Goal: Information Seeking & Learning: Find specific fact

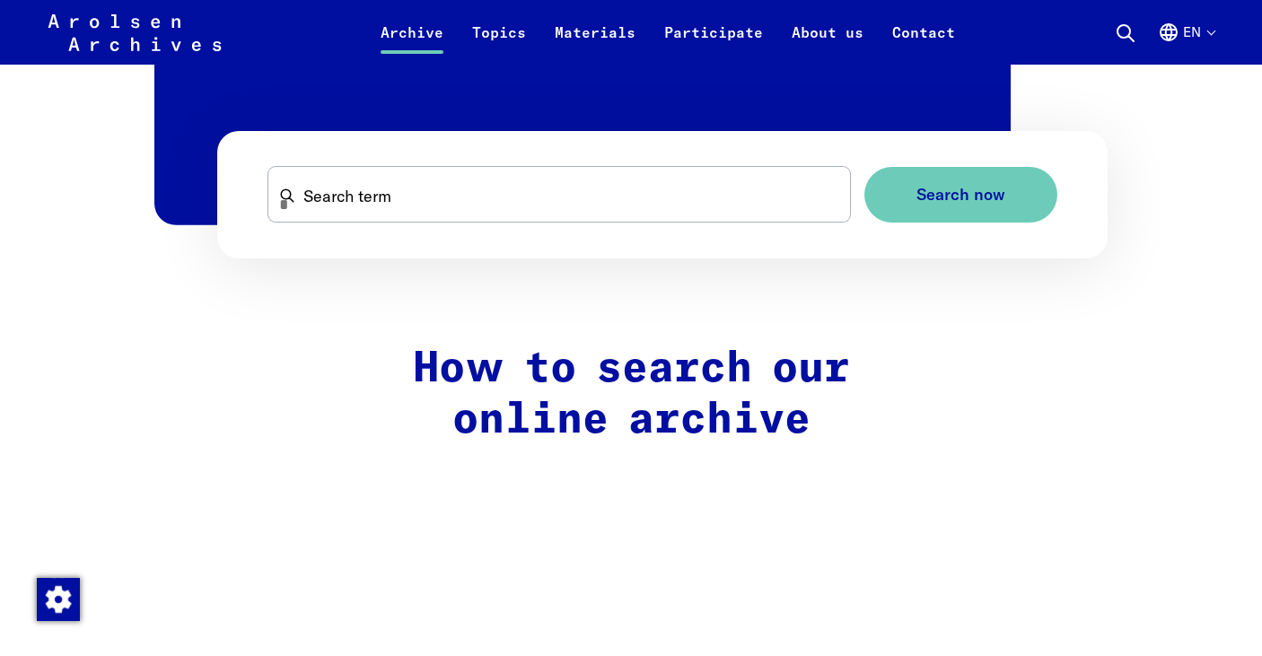
scroll to position [1196, 0]
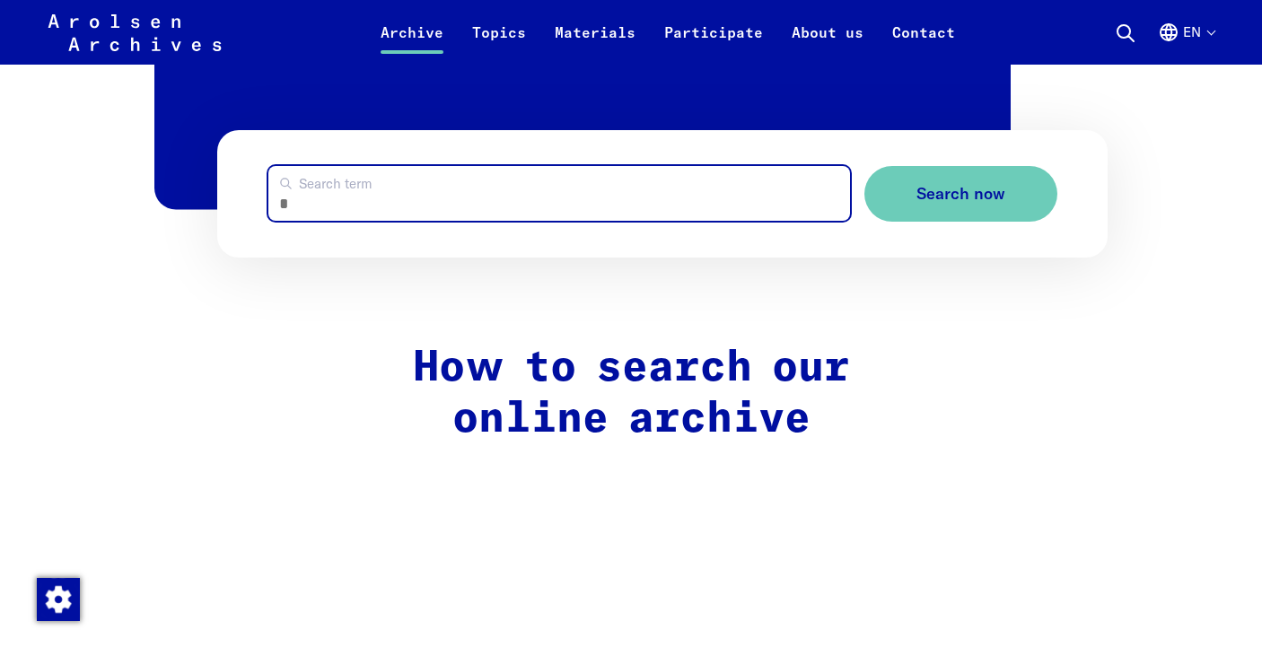
click at [406, 197] on input "Search term" at bounding box center [559, 193] width 582 height 55
type input "**********"
click at [864, 166] on button "Search now" at bounding box center [960, 194] width 193 height 57
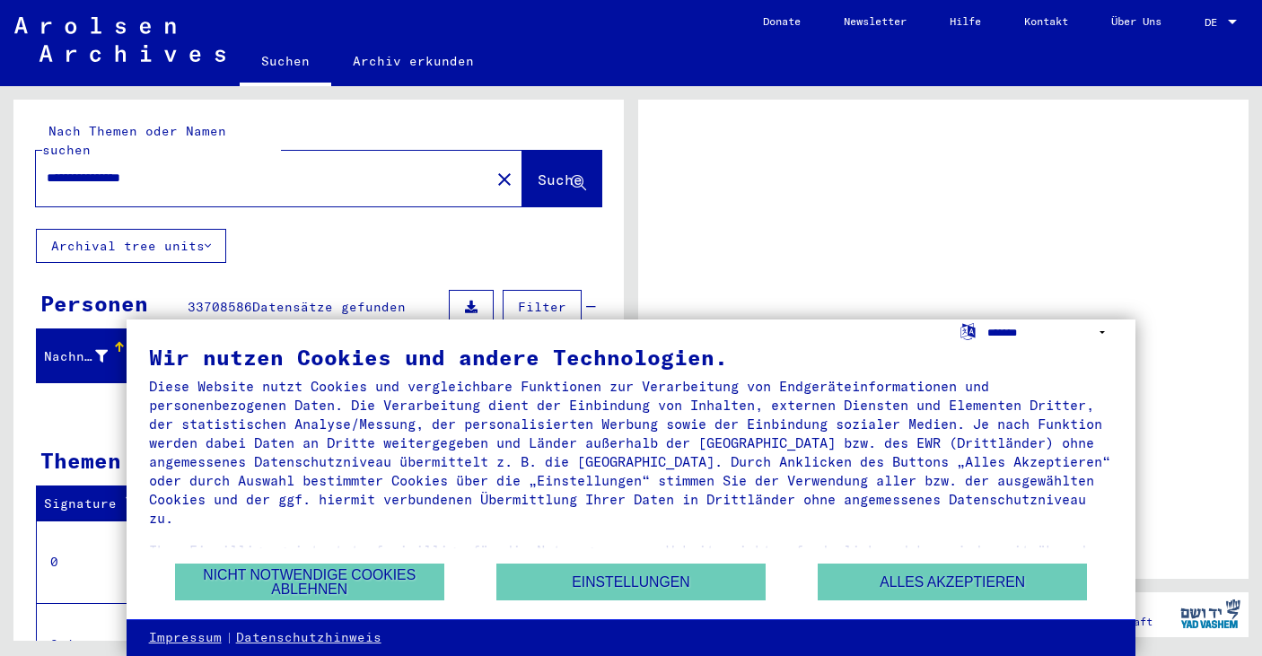
click at [1029, 336] on select "**********" at bounding box center [1050, 333] width 127 height 26
select select "*****"
click at [987, 320] on select "**********" at bounding box center [1050, 333] width 127 height 26
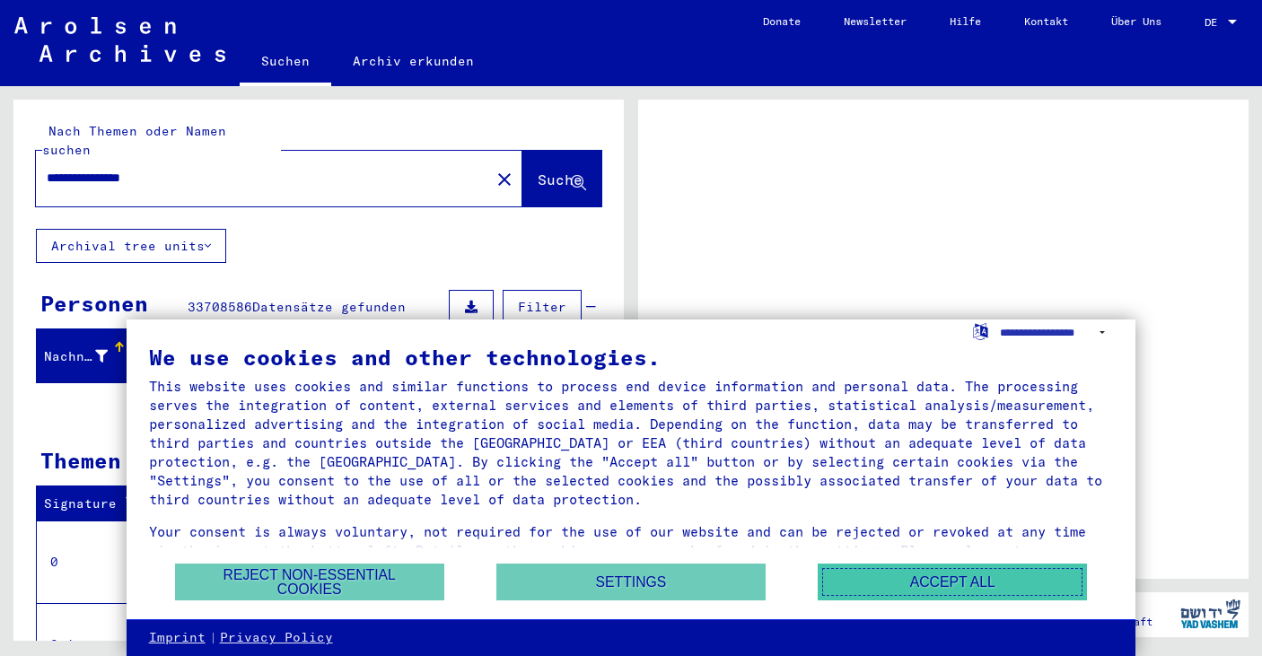
click at [886, 585] on button "Accept all" at bounding box center [952, 582] width 269 height 37
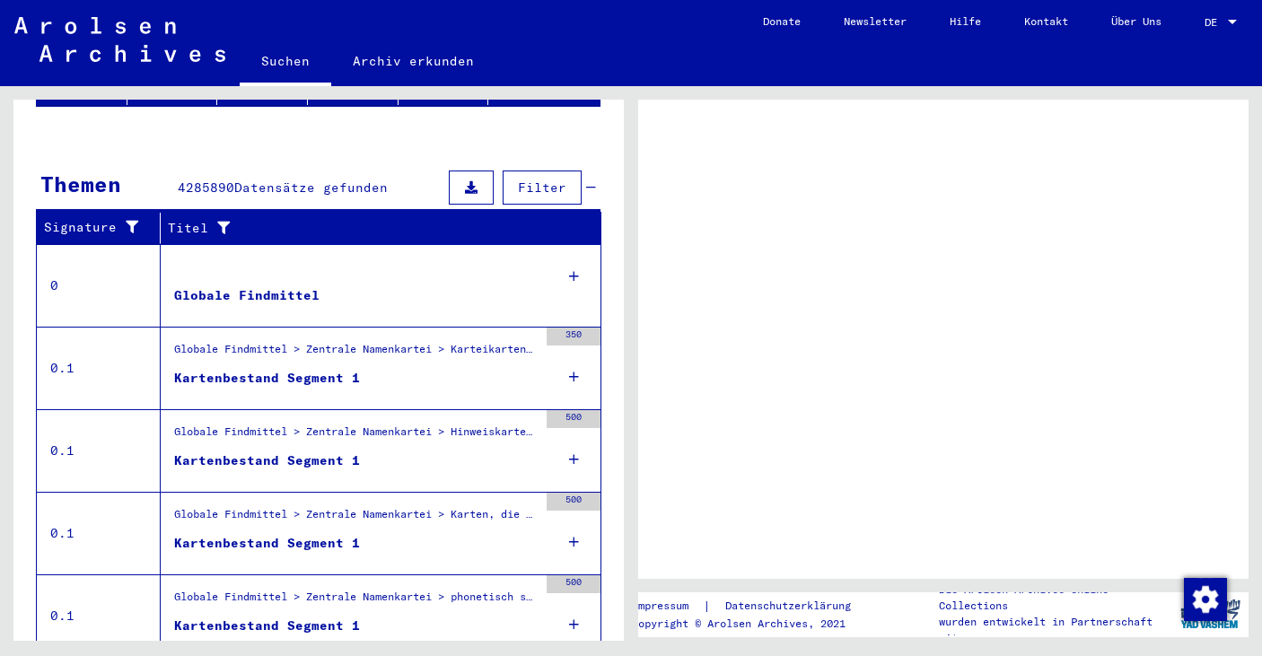
scroll to position [327, 0]
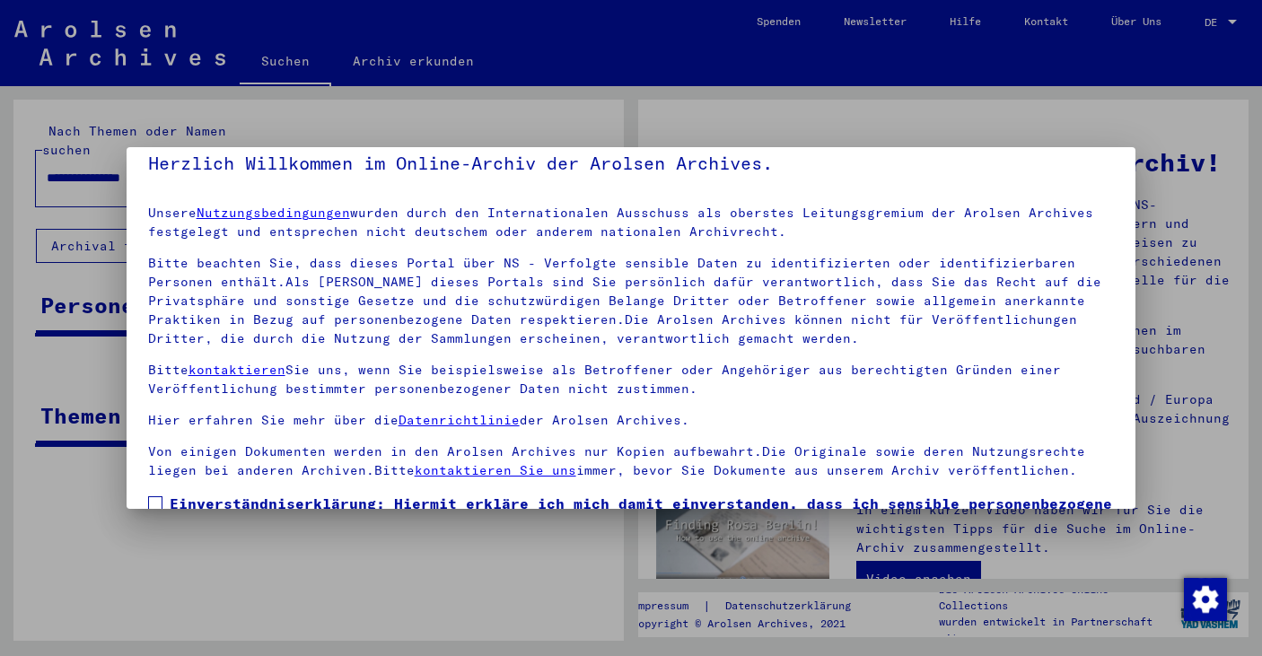
scroll to position [155, 0]
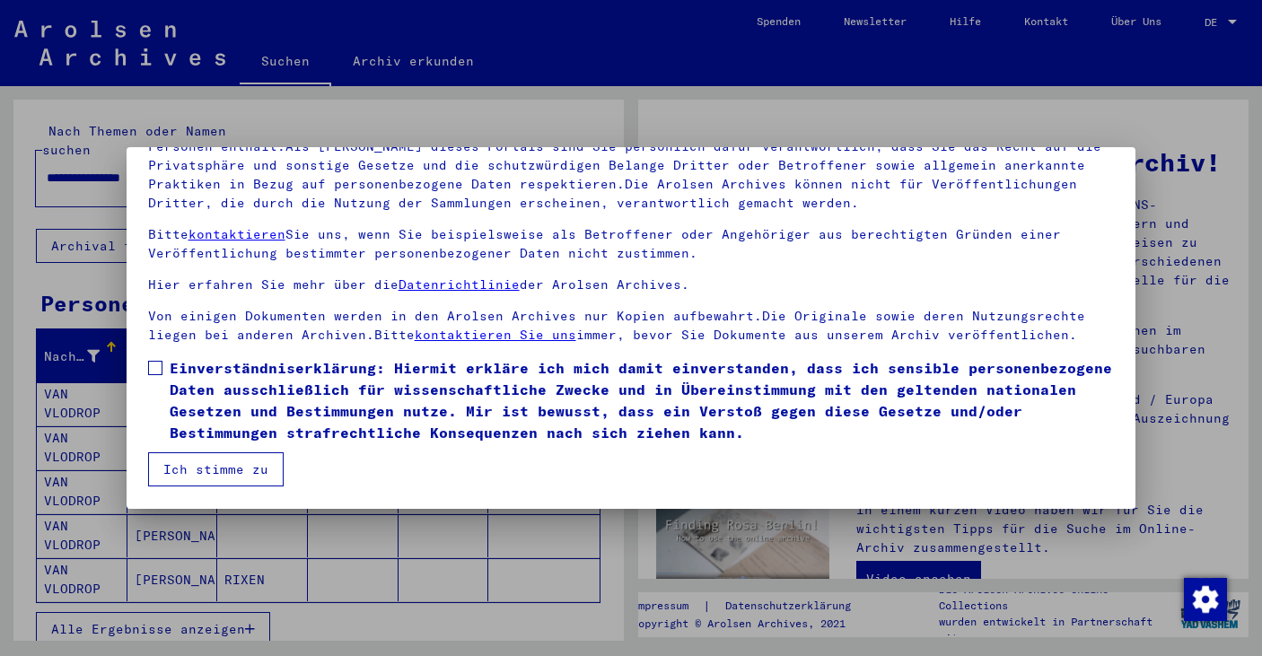
click at [155, 372] on span at bounding box center [155, 368] width 14 height 14
click at [219, 466] on button "Ich stimme zu" at bounding box center [216, 469] width 136 height 34
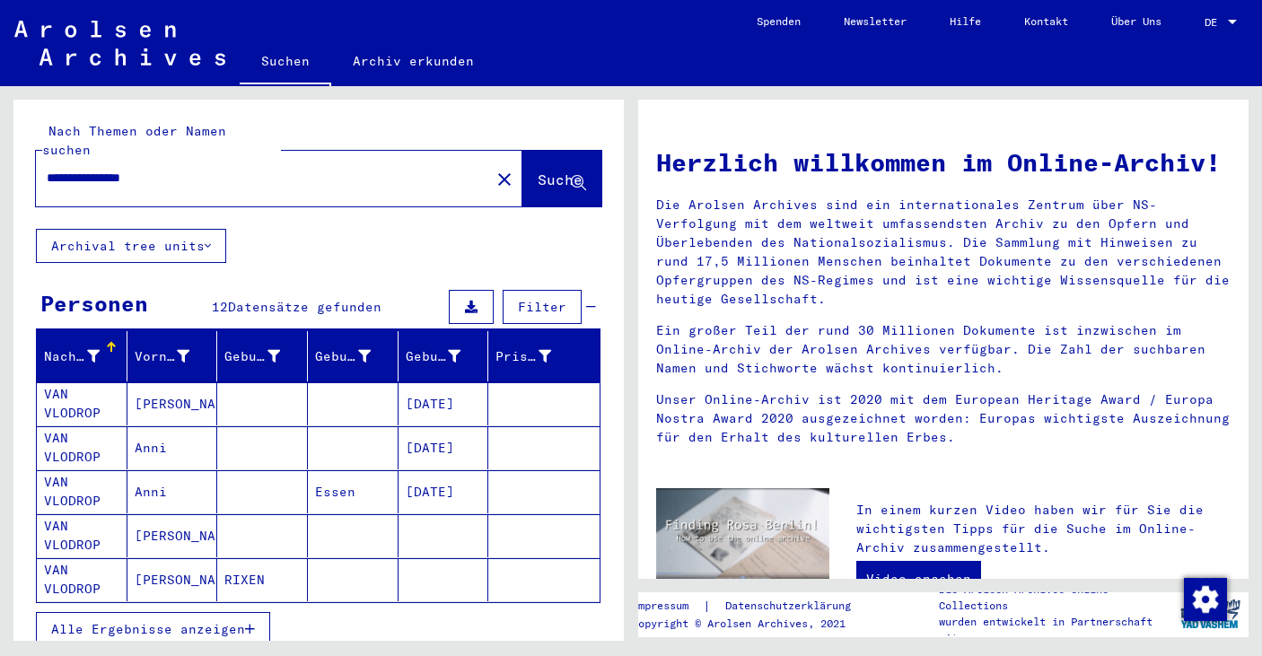
click at [151, 386] on mat-cell "Anna" at bounding box center [172, 403] width 91 height 43
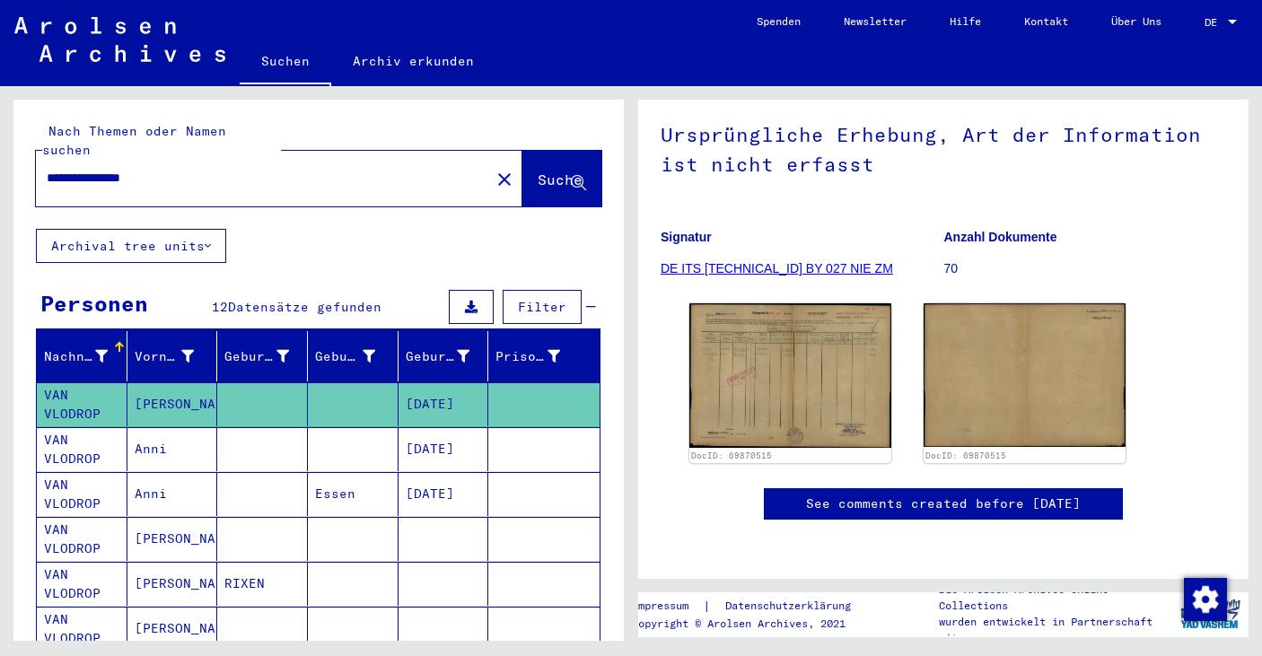
scroll to position [204, 0]
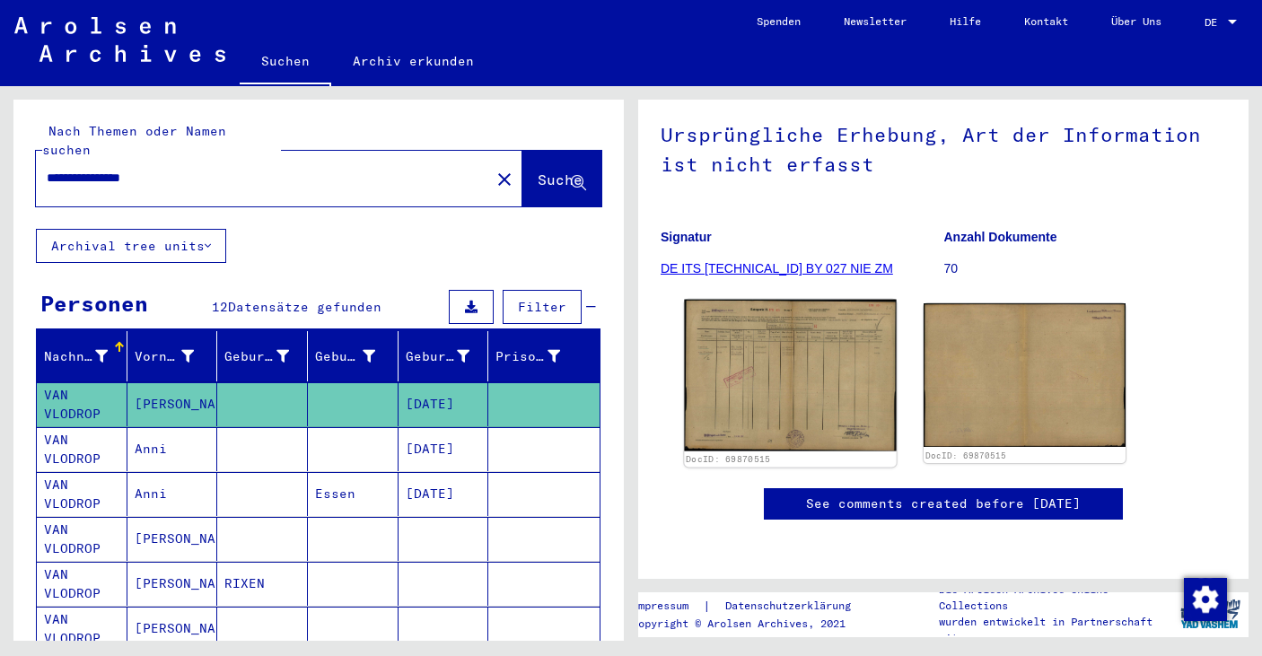
click at [807, 323] on img at bounding box center [790, 376] width 212 height 152
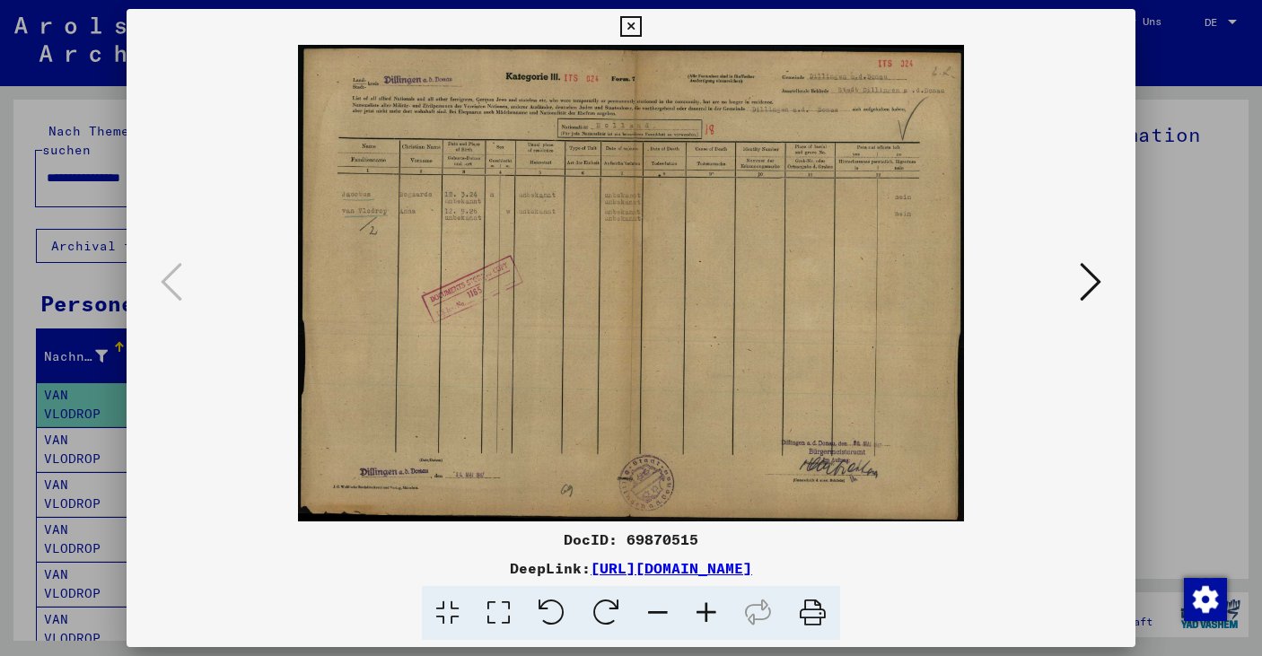
click at [1086, 271] on icon at bounding box center [1091, 281] width 22 height 43
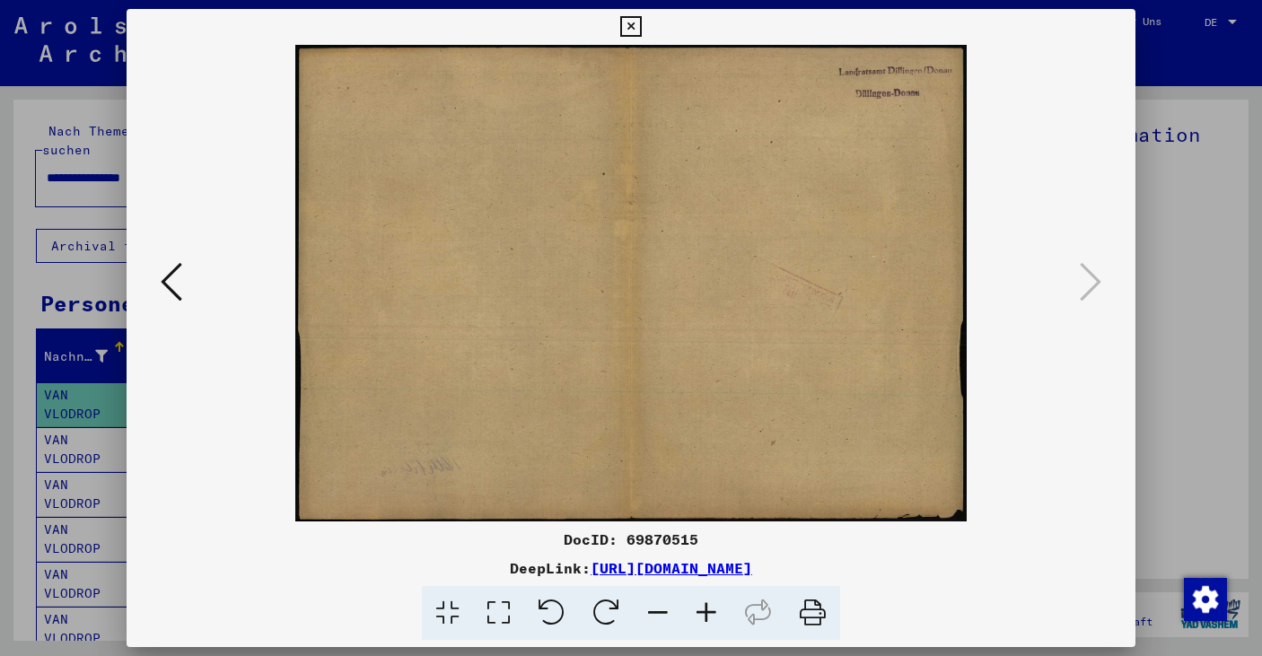
click at [1212, 261] on div at bounding box center [631, 328] width 1262 height 656
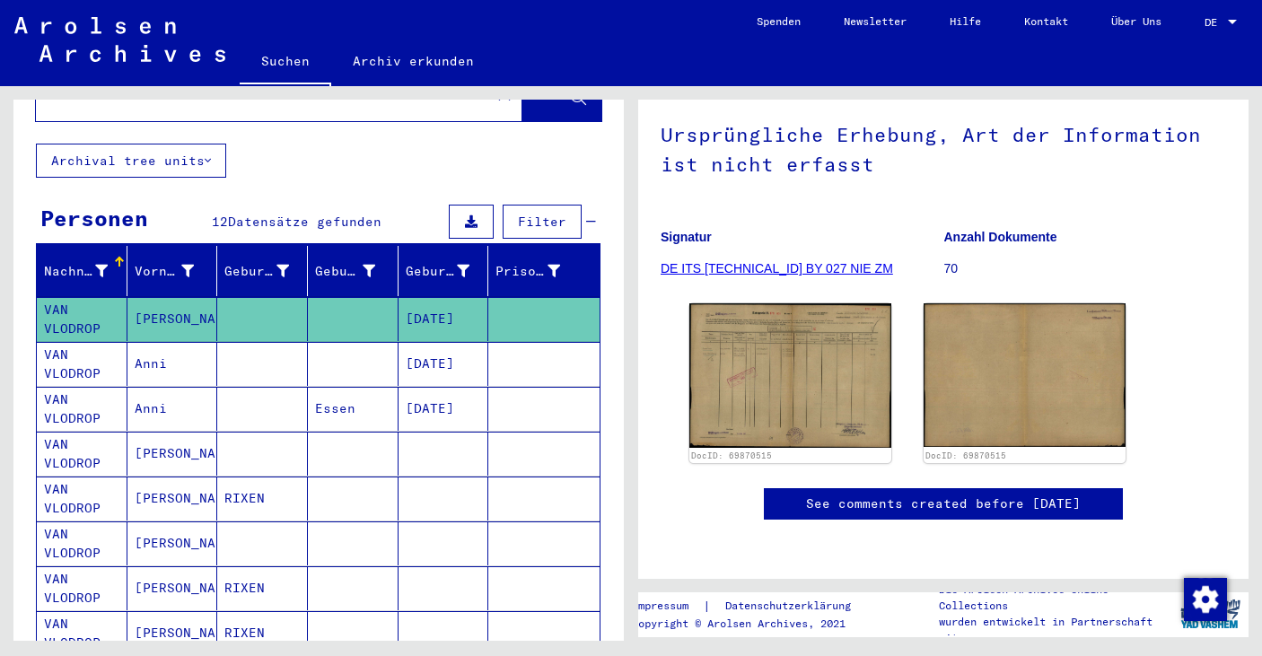
scroll to position [136, 0]
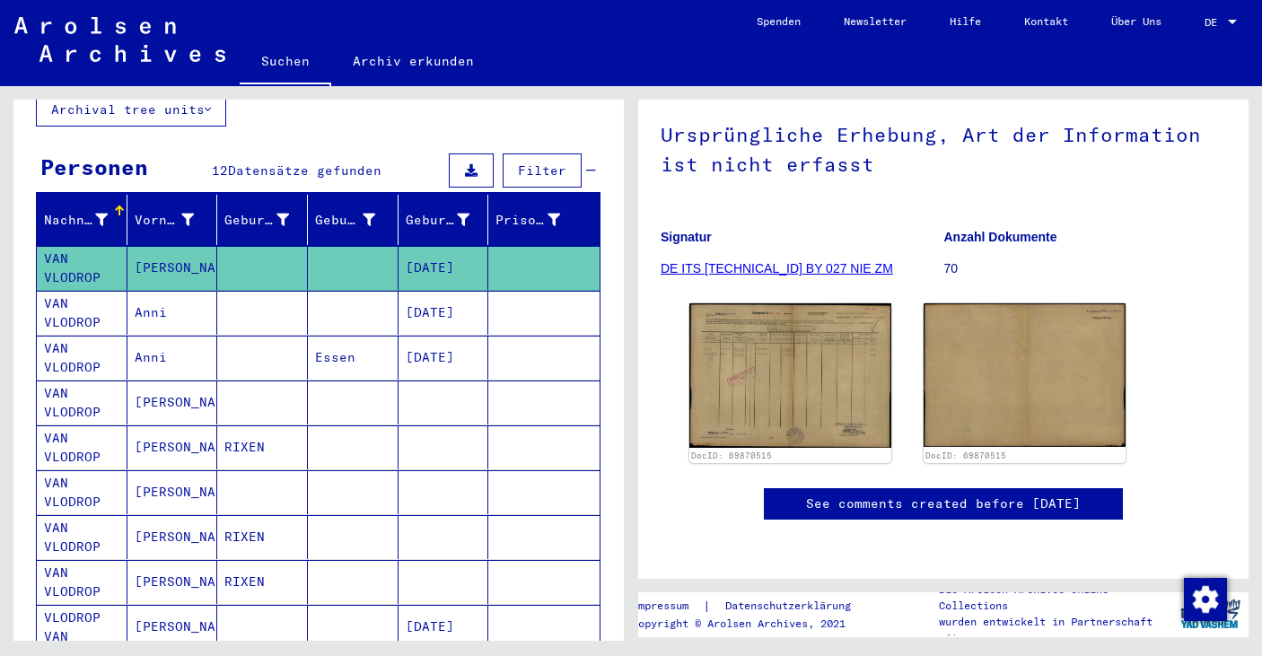
click at [142, 293] on mat-cell "Anni" at bounding box center [172, 313] width 91 height 44
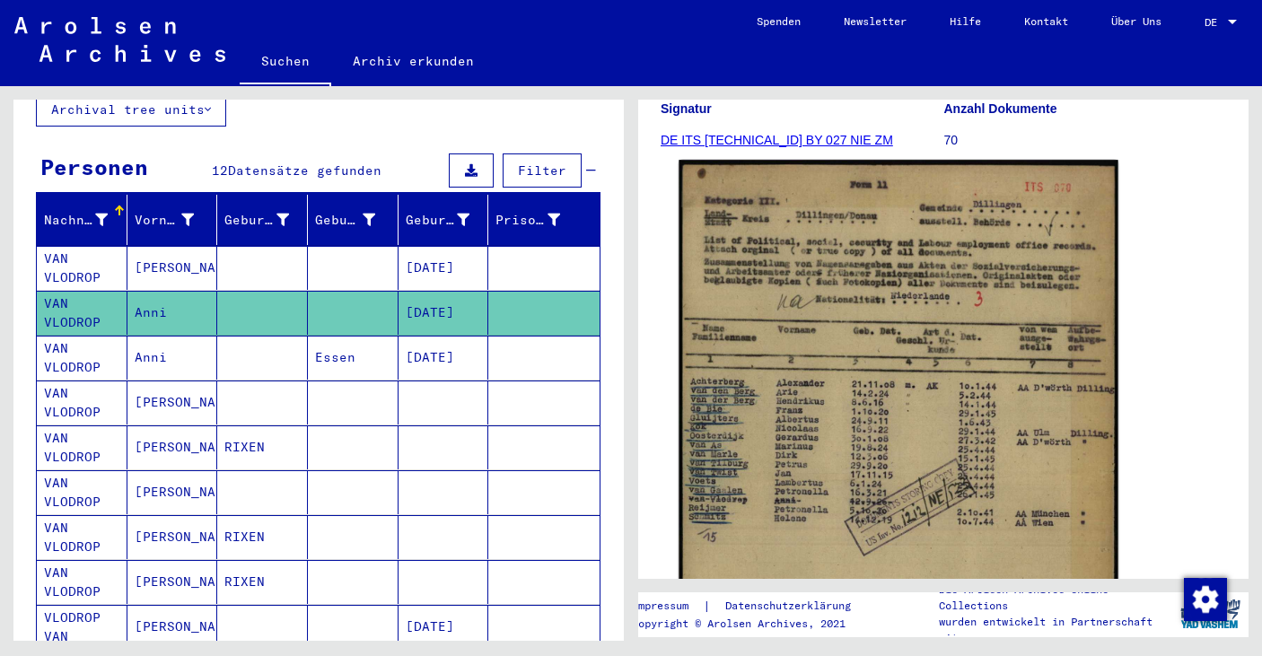
scroll to position [280, 0]
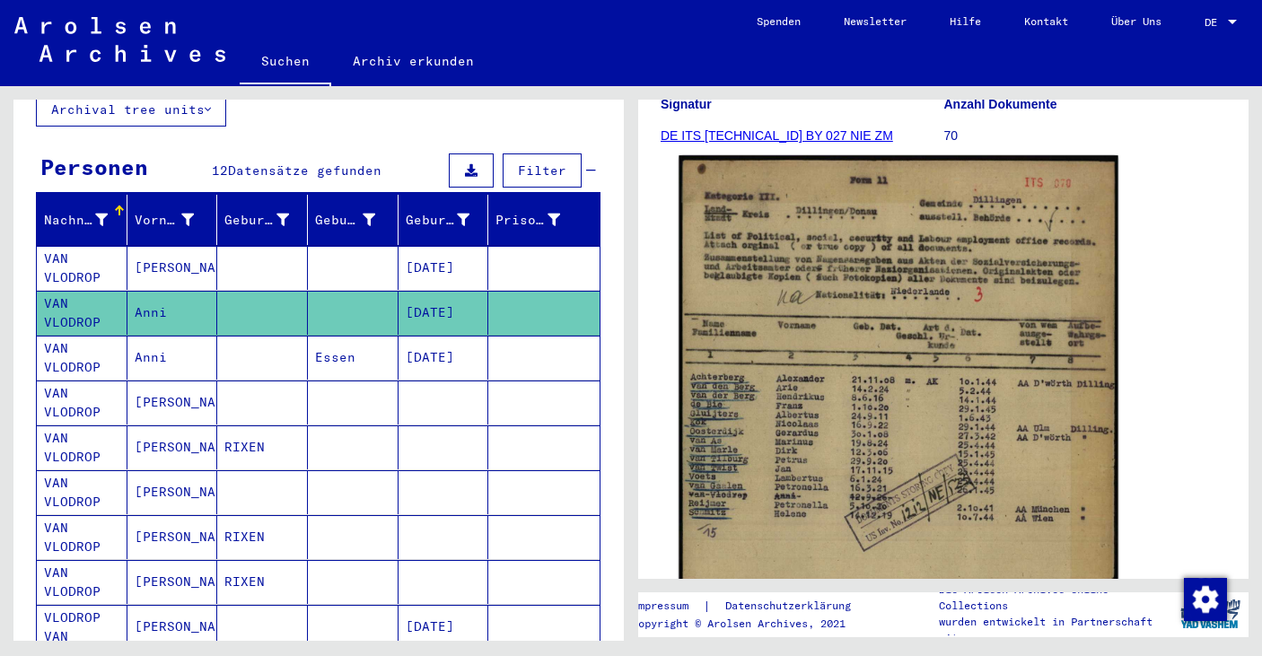
click at [826, 351] on img at bounding box center [898, 465] width 439 height 620
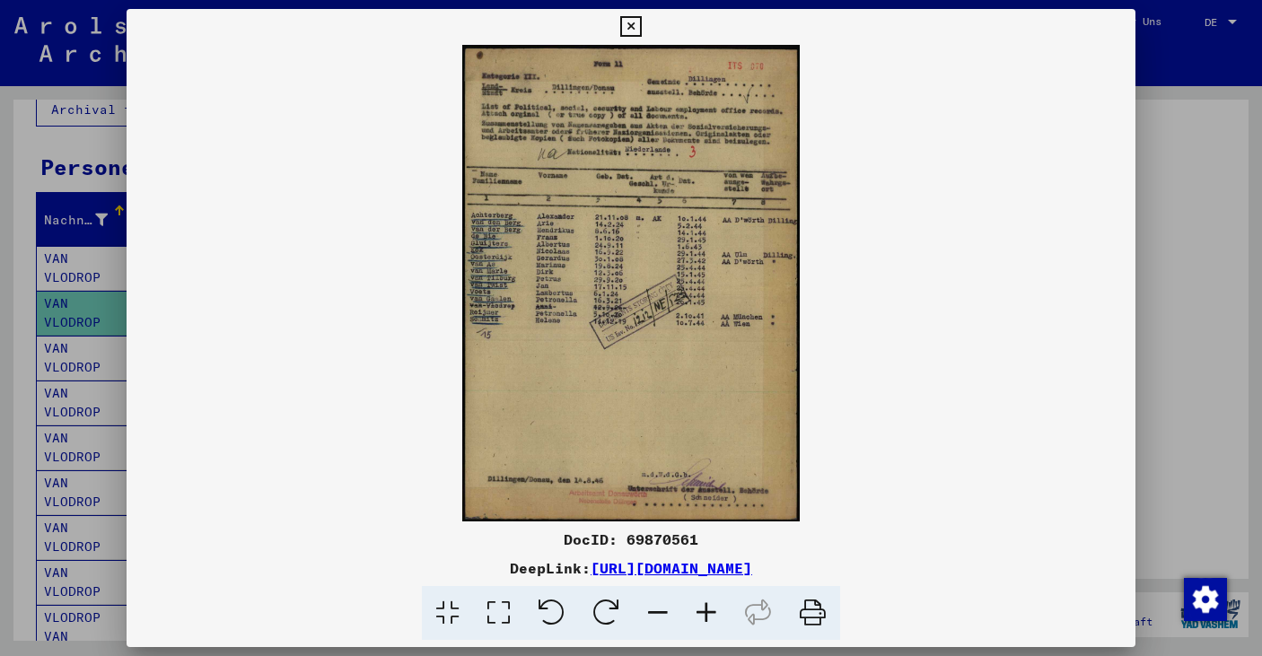
drag, startPoint x: 637, startPoint y: 372, endPoint x: 219, endPoint y: 12, distance: 551.8
click at [0, 0] on div "DocID: 69870561 DeepLink: https://collections.arolsen-archives.org/de/document/…" at bounding box center [631, 328] width 1262 height 656
click at [1206, 238] on div at bounding box center [631, 328] width 1262 height 656
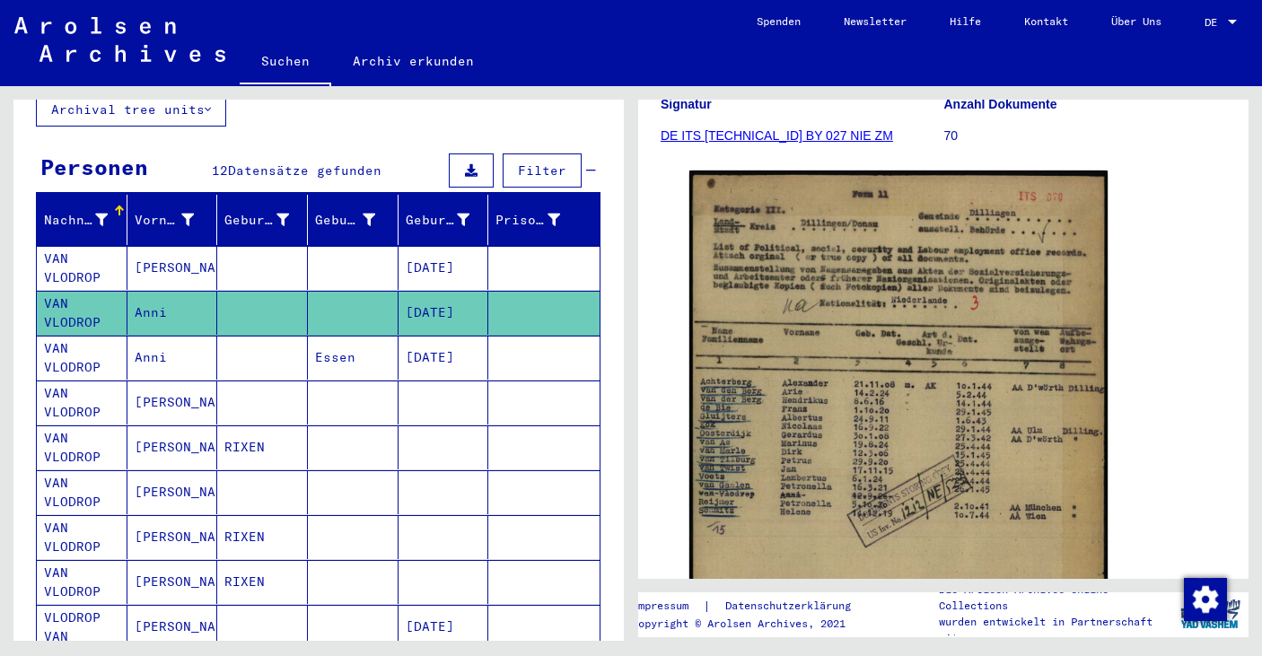
click at [153, 344] on mat-cell "Anni" at bounding box center [172, 358] width 91 height 44
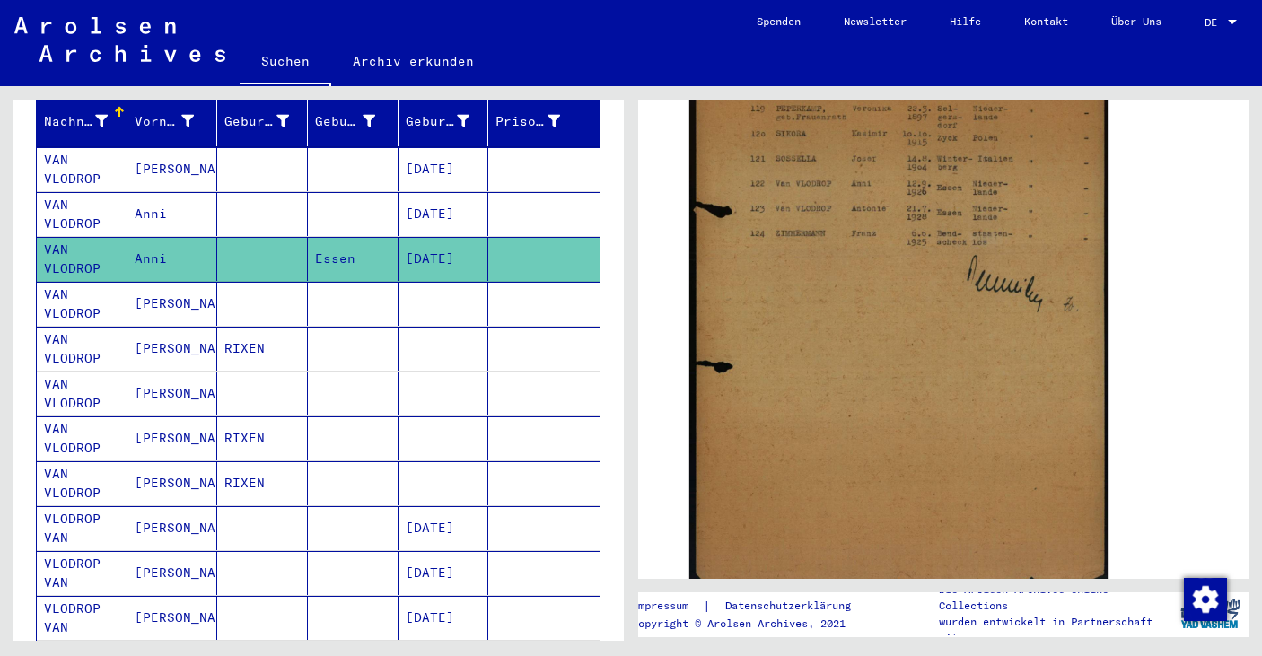
scroll to position [221, 0]
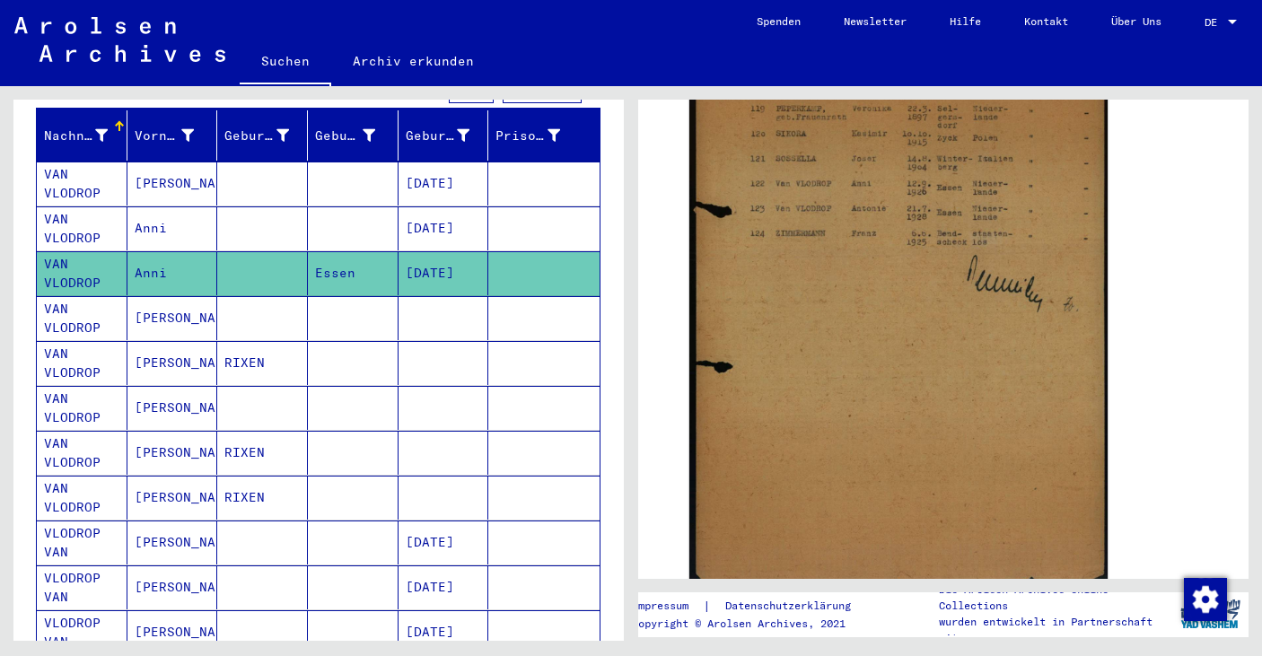
click at [164, 307] on mat-cell "Anna Maria" at bounding box center [172, 318] width 91 height 44
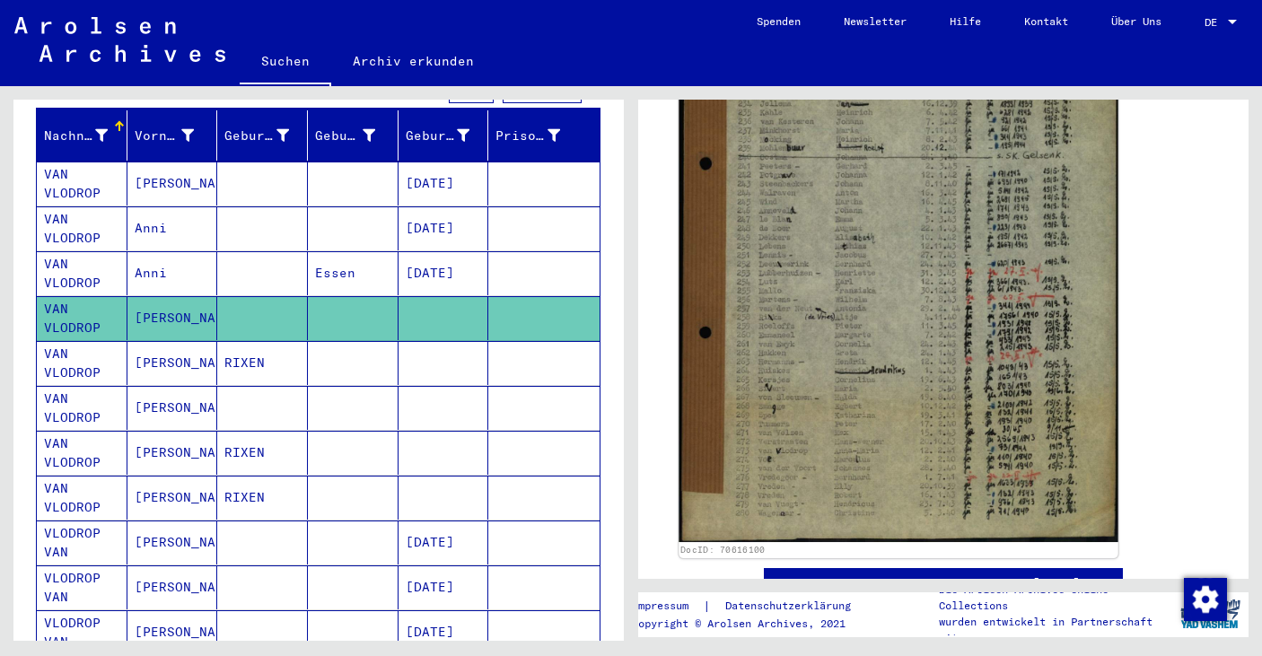
scroll to position [532, 0]
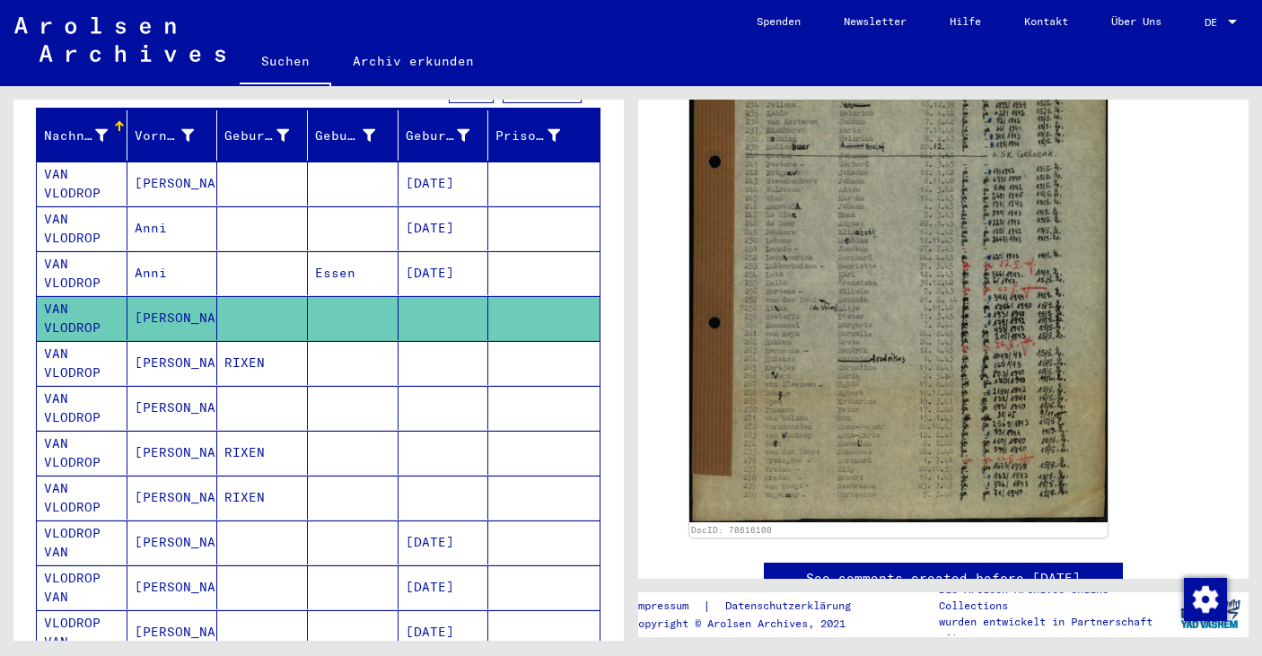
click at [149, 521] on mat-cell "Anny" at bounding box center [172, 543] width 91 height 44
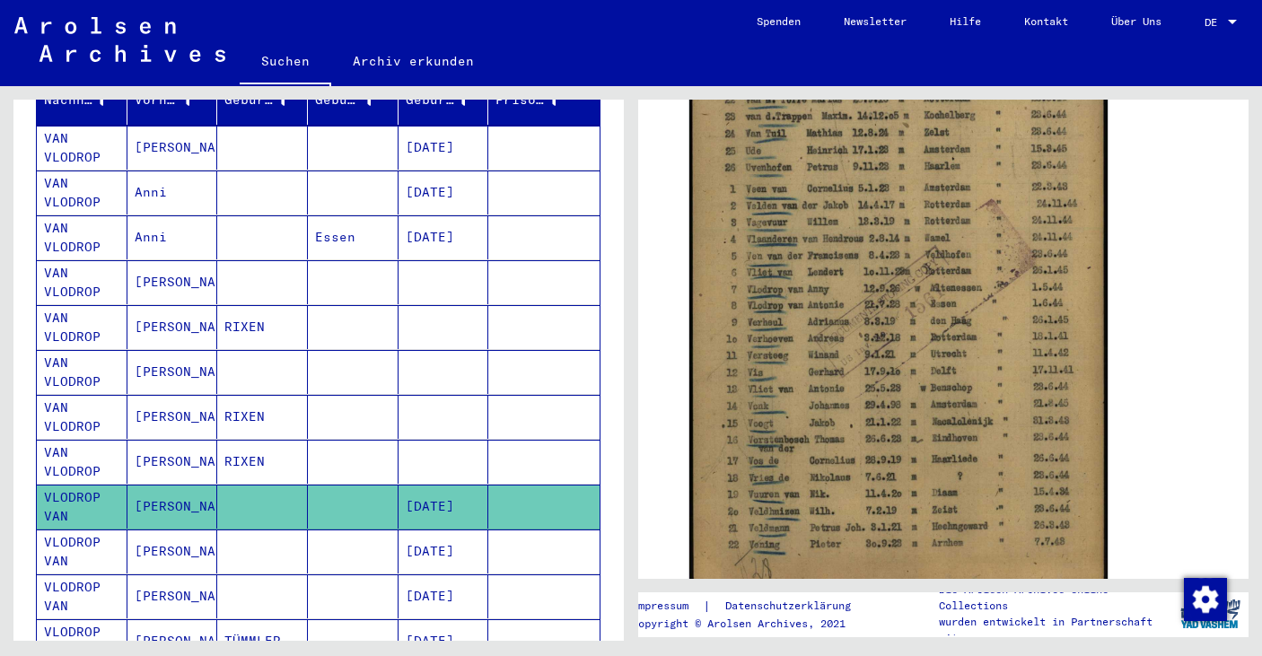
scroll to position [264, 0]
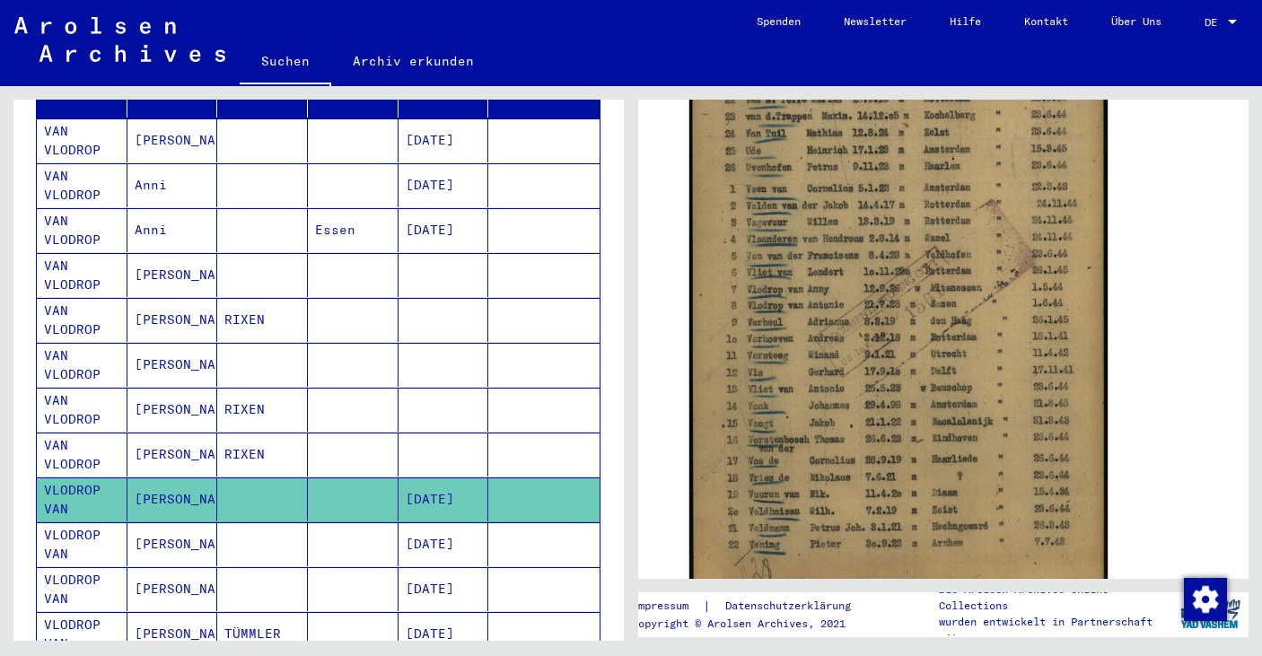
click at [153, 526] on mat-cell "Anne" at bounding box center [172, 544] width 91 height 44
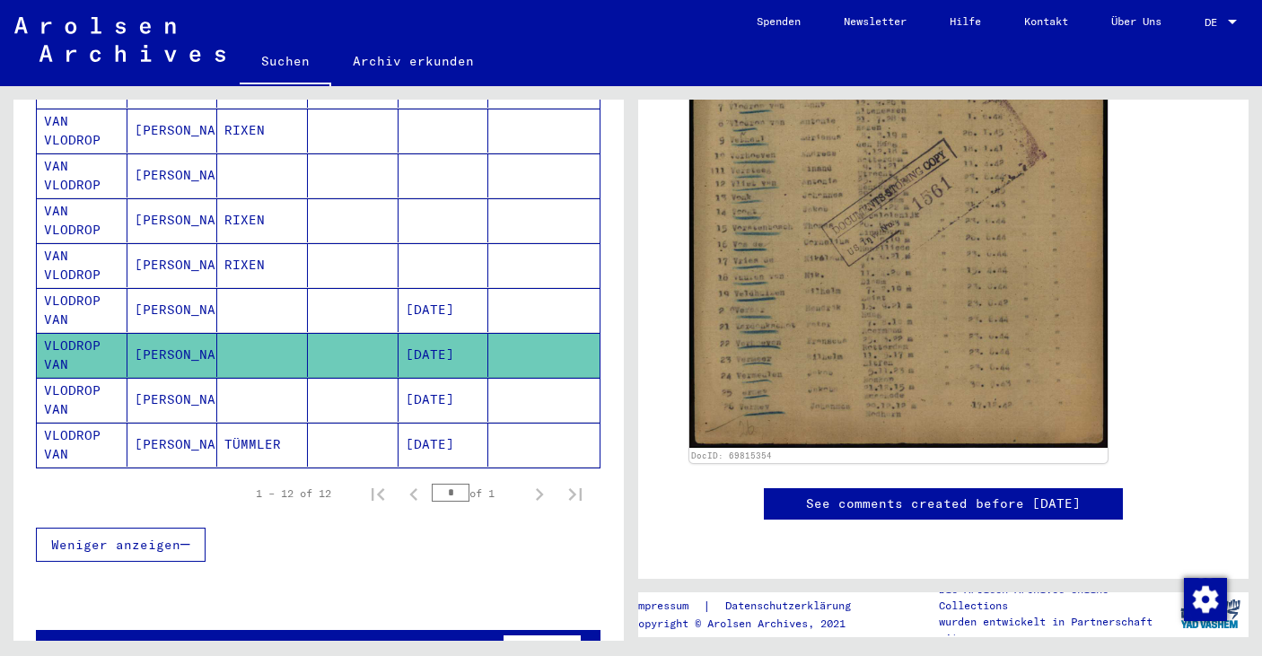
scroll to position [460, 0]
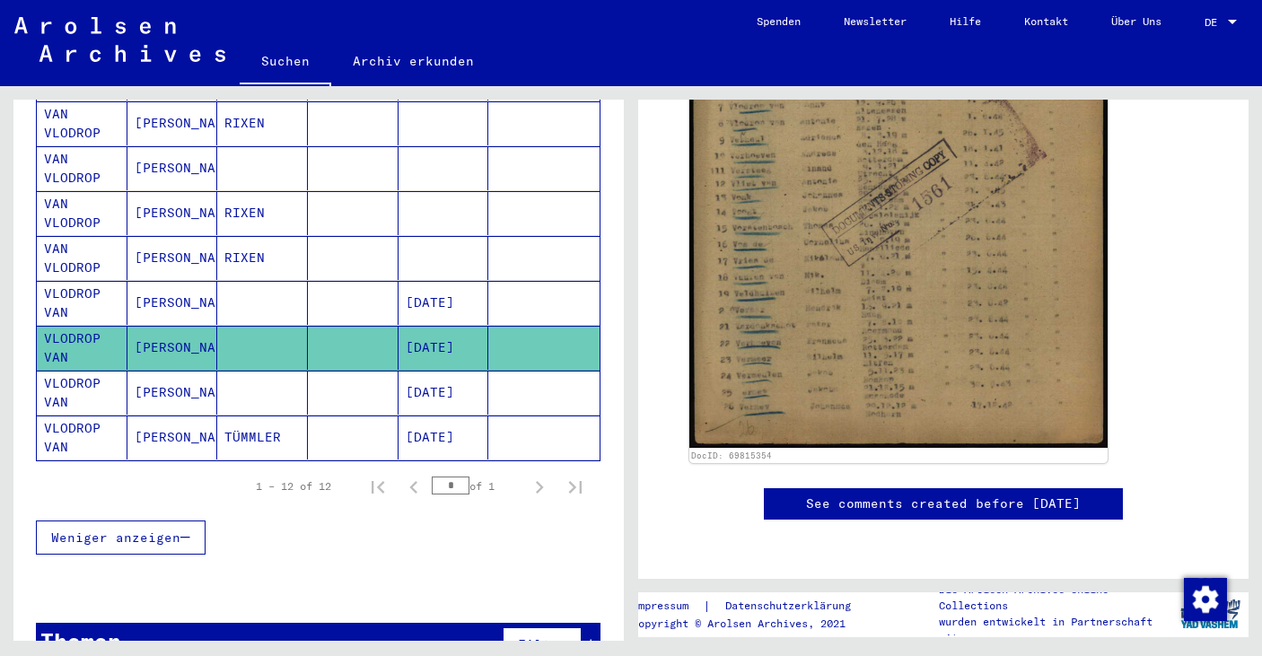
click at [163, 373] on mat-cell "Anny" at bounding box center [172, 393] width 91 height 44
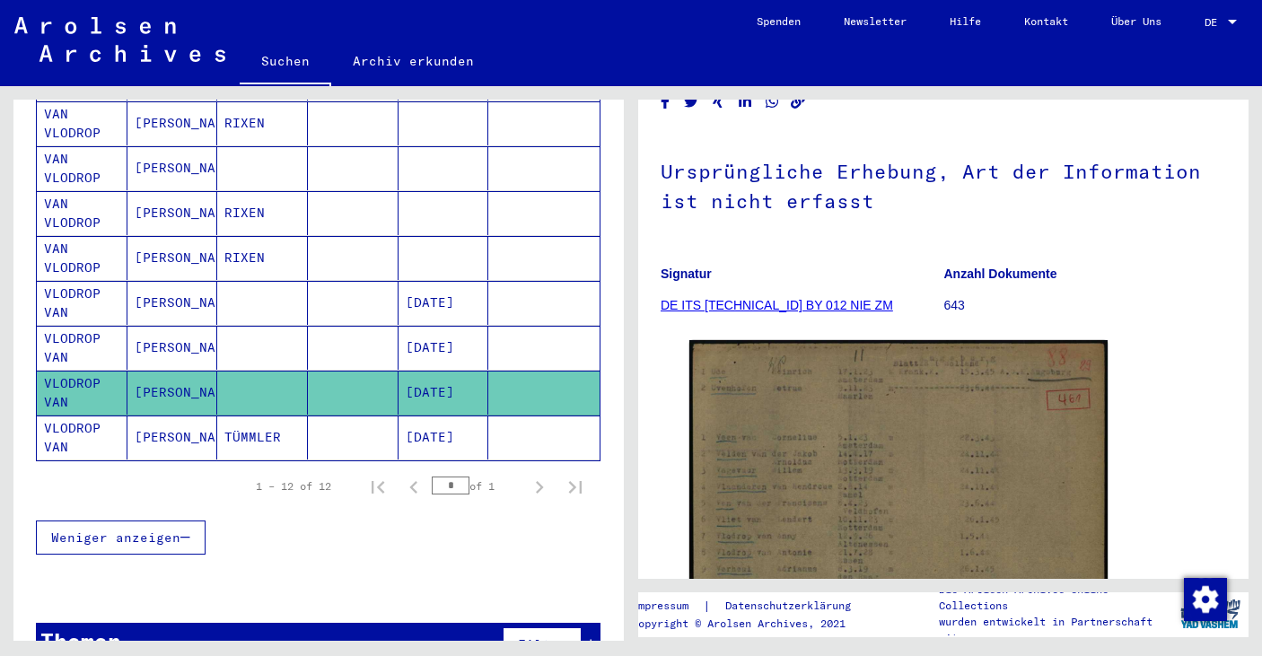
scroll to position [109, 0]
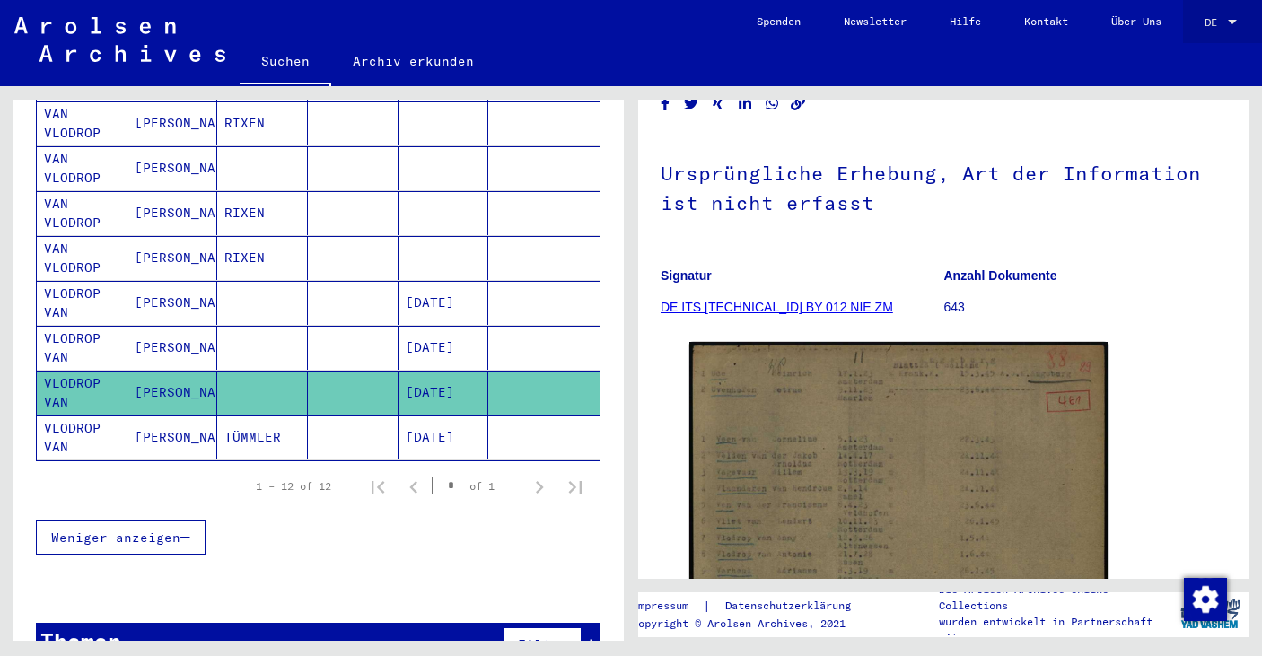
click at [1222, 20] on span "DE" at bounding box center [1214, 22] width 20 height 13
click at [1202, 28] on span "English" at bounding box center [1187, 31] width 44 height 13
type input "********"
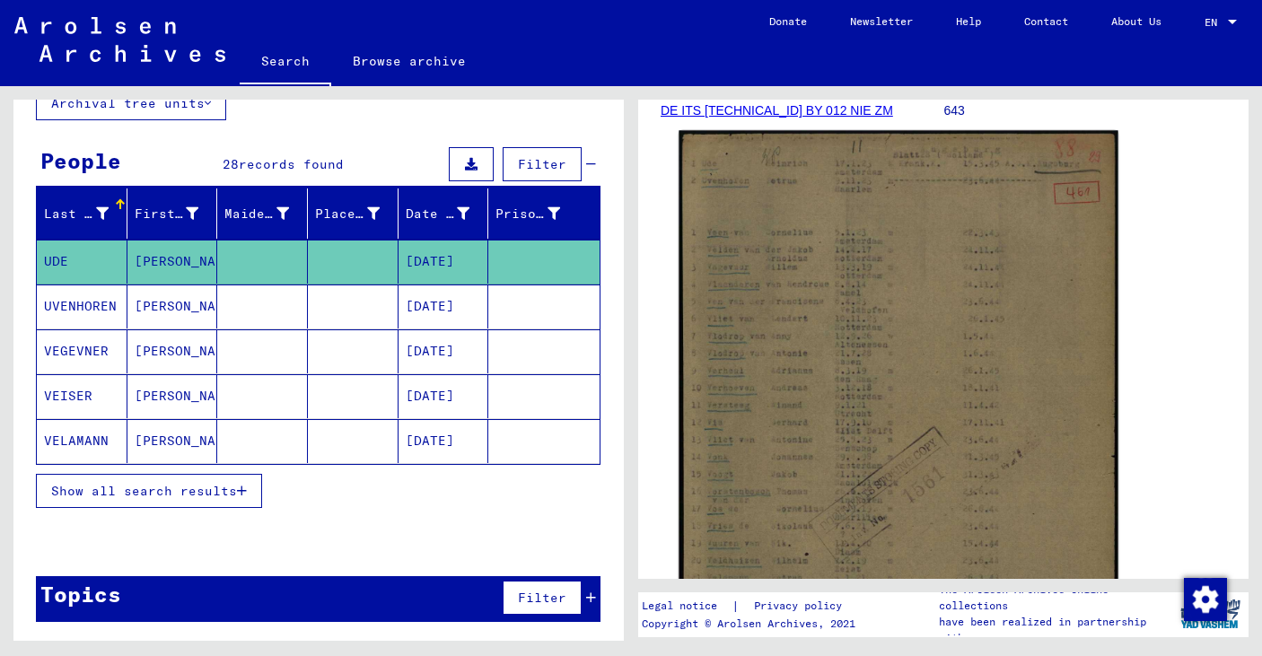
scroll to position [304, 0]
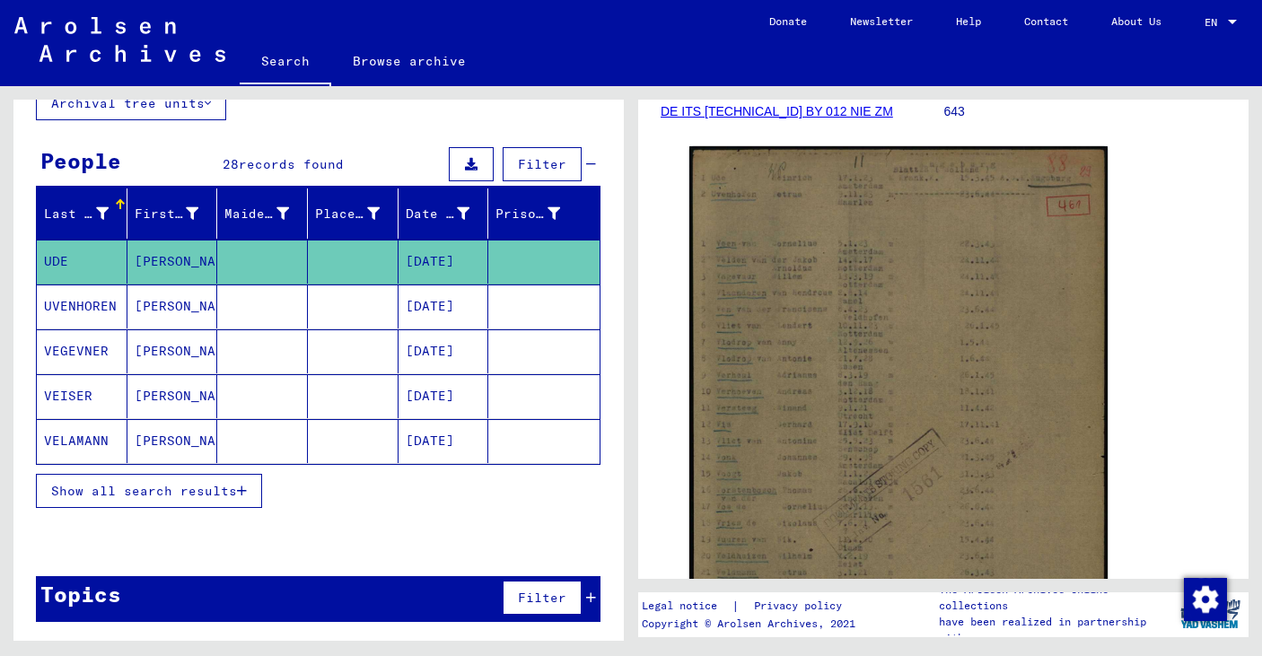
drag, startPoint x: 897, startPoint y: 239, endPoint x: 413, endPoint y: 20, distance: 531.8
click at [0, 0] on mat-sidenav-content "Search Browse archive Detailed questions/information about the documents? Send …" at bounding box center [631, 328] width 1262 height 656
